Goal: Obtain resource: Obtain resource

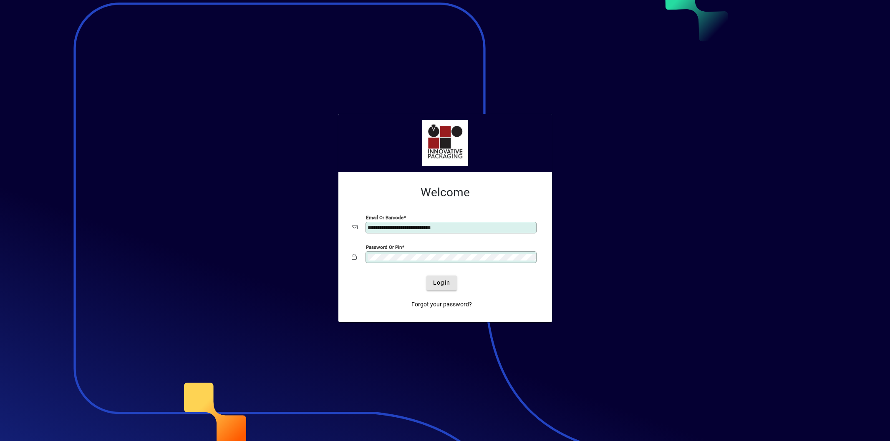
click at [440, 280] on span "Login" at bounding box center [441, 283] width 17 height 9
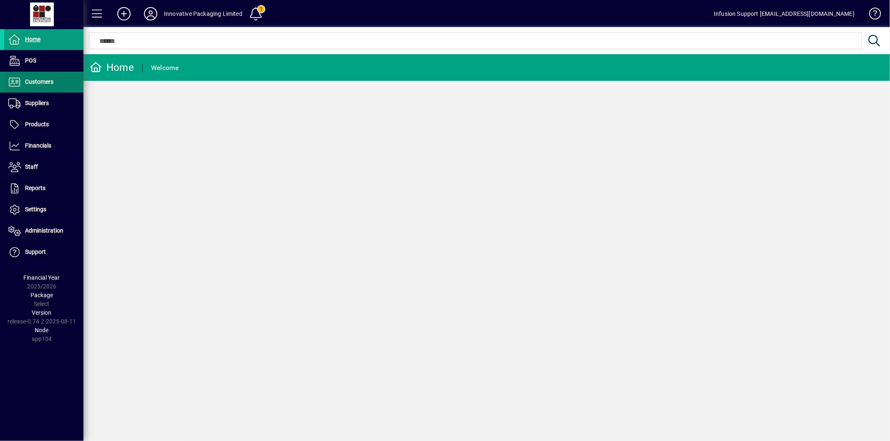
click at [44, 86] on span "Customers" at bounding box center [28, 82] width 49 height 10
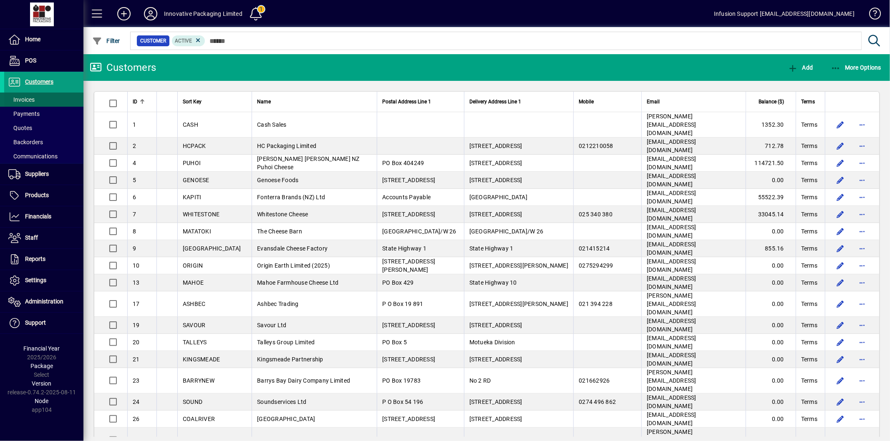
click at [47, 100] on span at bounding box center [43, 100] width 79 height 20
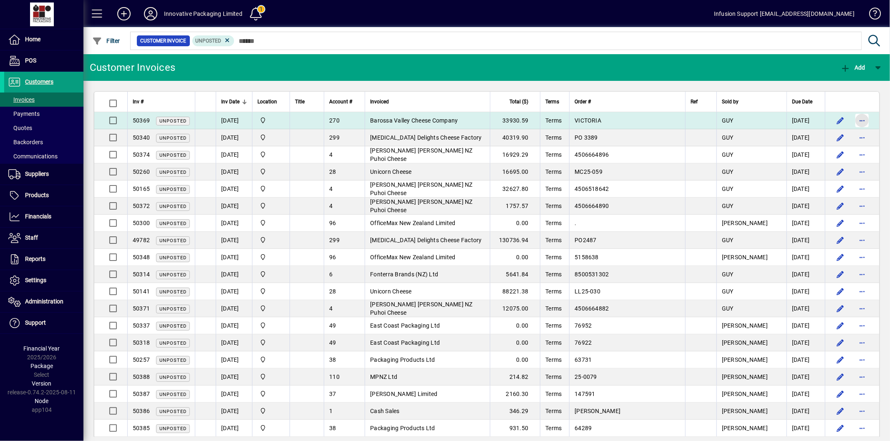
click at [857, 120] on span "button" at bounding box center [862, 121] width 20 height 20
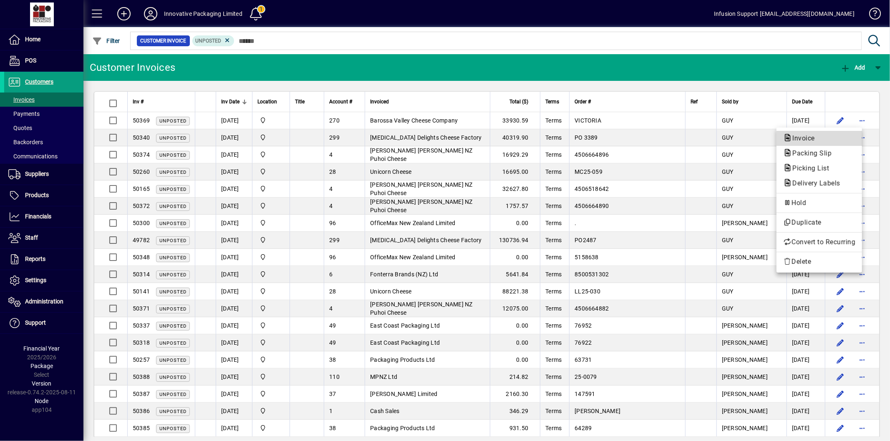
click at [816, 135] on span "Invoice" at bounding box center [801, 138] width 36 height 8
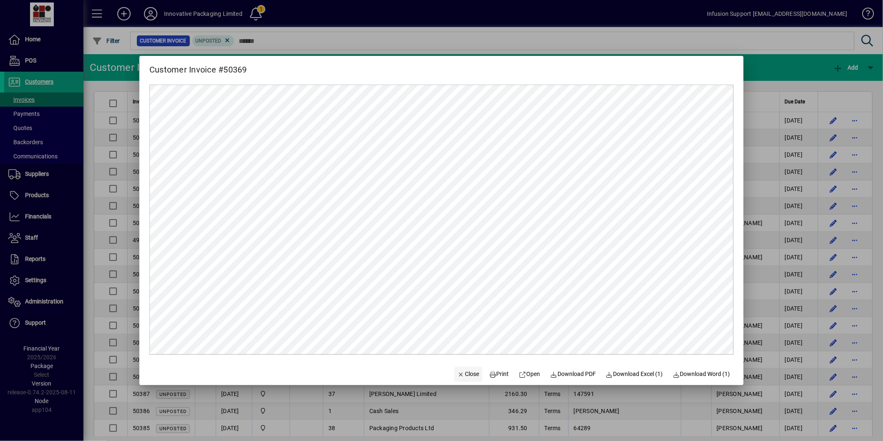
click at [459, 374] on span "Close" at bounding box center [469, 374] width 22 height 9
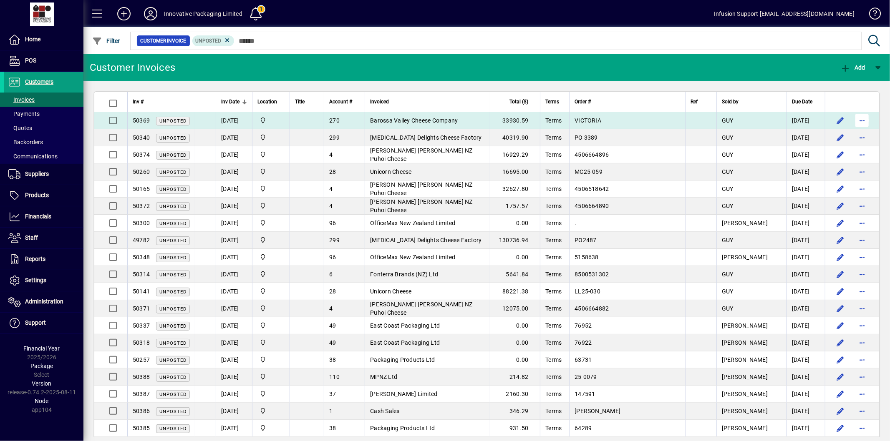
click at [852, 125] on span "button" at bounding box center [862, 121] width 20 height 20
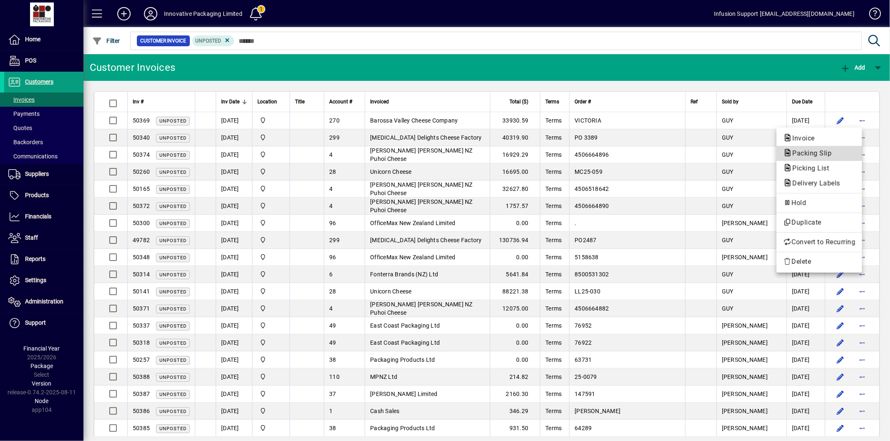
click at [816, 152] on span "Packing Slip" at bounding box center [809, 153] width 53 height 8
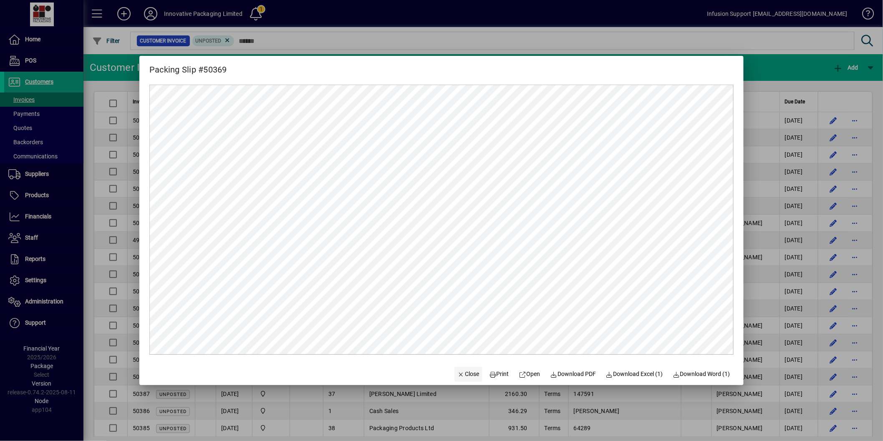
click at [465, 370] on span "button" at bounding box center [468, 375] width 28 height 20
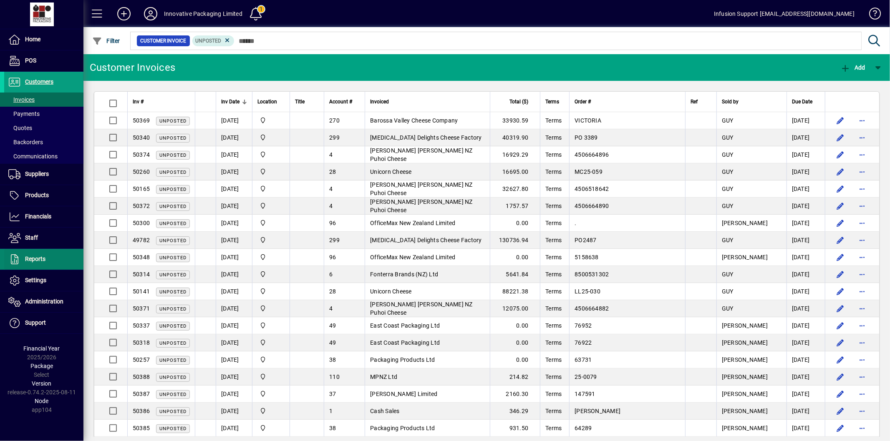
click at [36, 263] on span "Reports" at bounding box center [24, 259] width 41 height 10
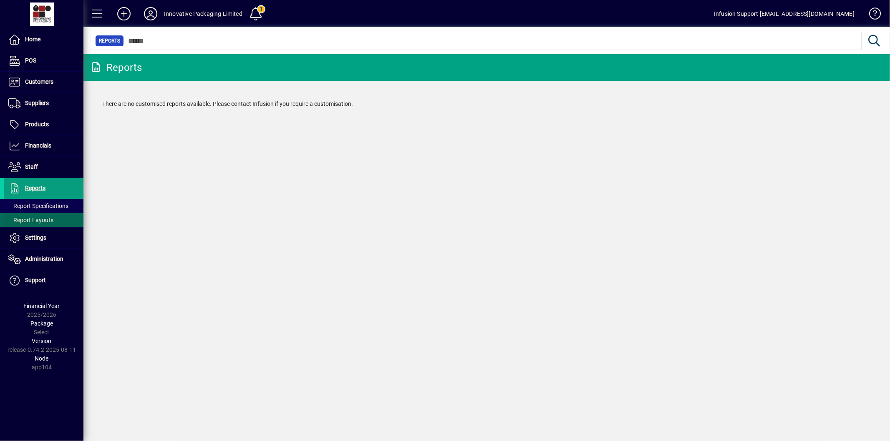
click at [48, 221] on span "Report Layouts" at bounding box center [30, 220] width 45 height 7
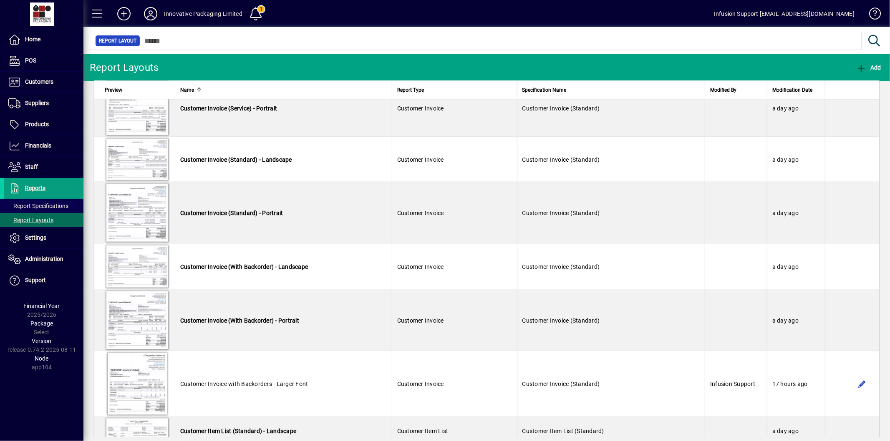
scroll to position [927, 0]
